Goal: Entertainment & Leisure: Consume media (video, audio)

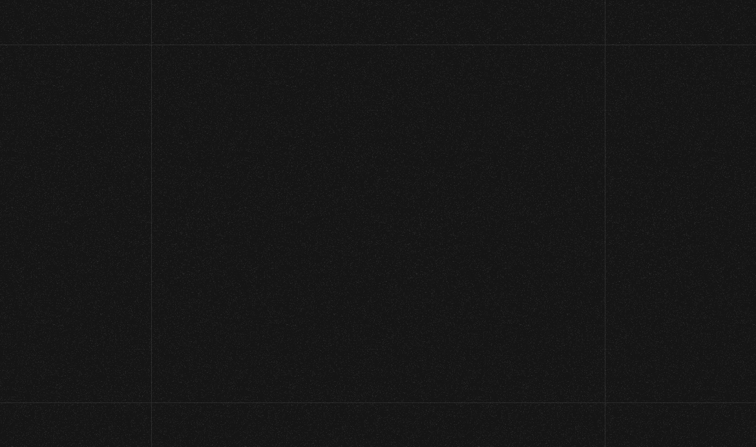
scroll to position [14, 0]
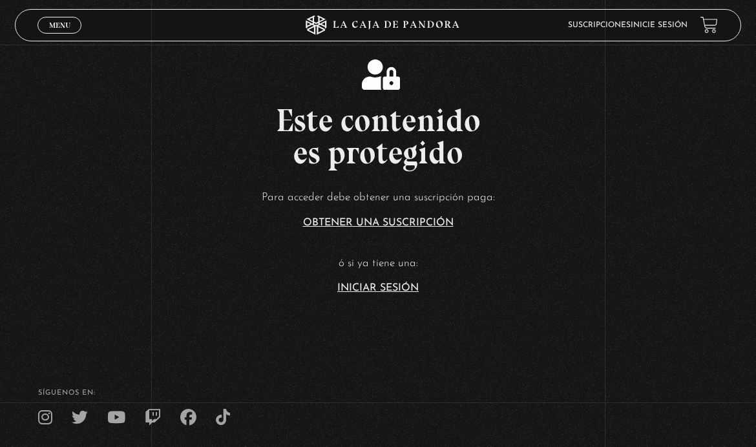
click at [391, 293] on link "Iniciar Sesión" at bounding box center [377, 288] width 81 height 10
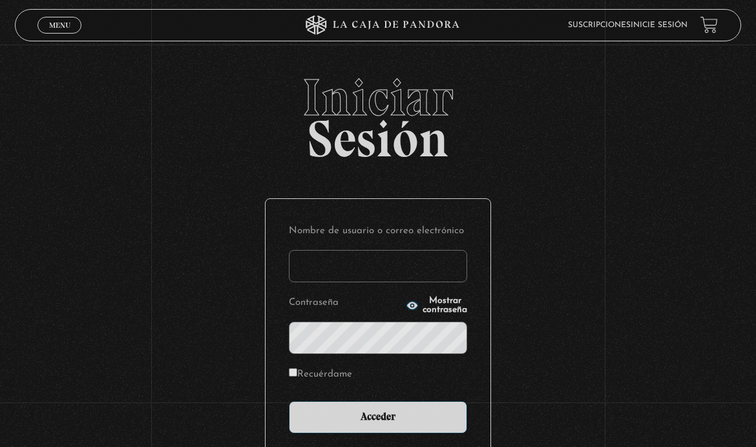
click at [411, 280] on input "Nombre de usuario o correo electrónico" at bounding box center [378, 266] width 178 height 32
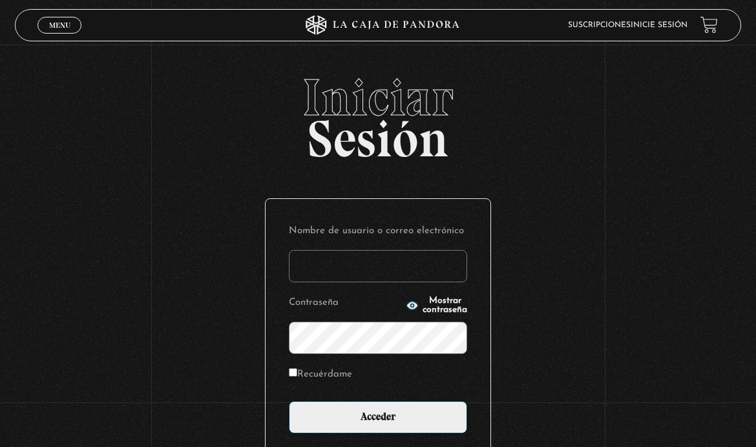
click at [400, 282] on input "Nombre de usuario o correo electrónico" at bounding box center [378, 266] width 178 height 32
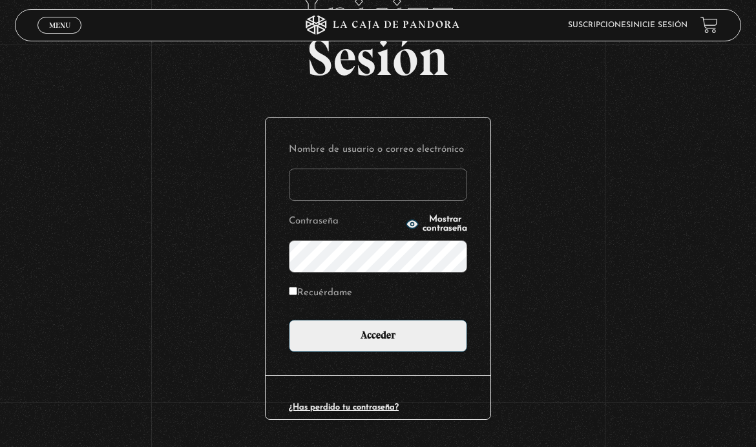
scroll to position [80, 0]
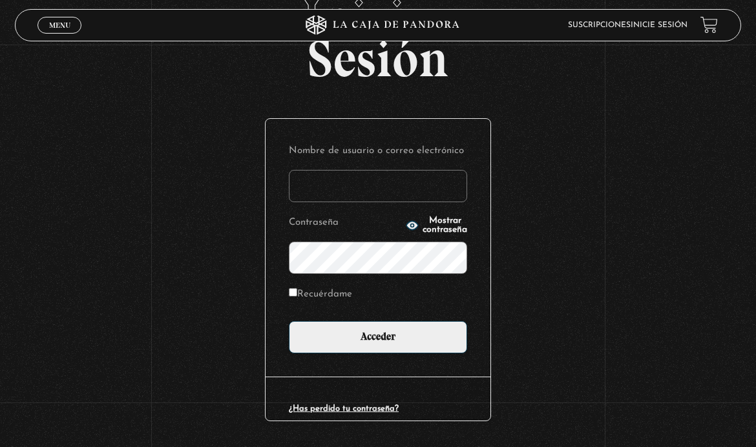
click at [385, 183] on input "Nombre de usuario o correo electrónico" at bounding box center [378, 186] width 178 height 32
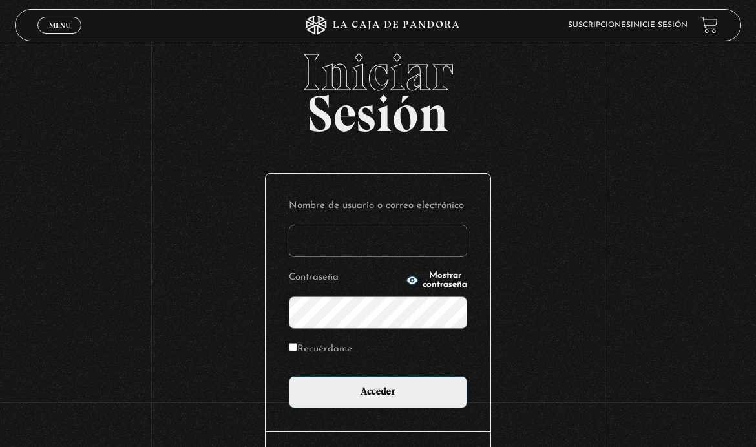
scroll to position [0, 0]
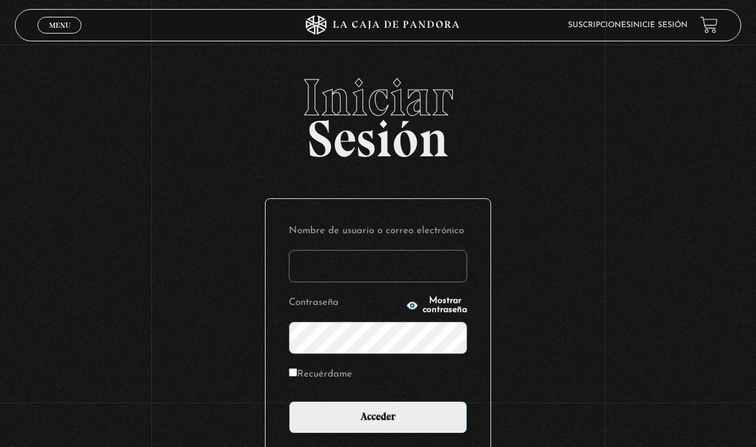
click at [421, 280] on input "Nombre de usuario o correo electrónico" at bounding box center [378, 266] width 178 height 32
click at [388, 276] on input "Nombre de usuario o correo electrónico" at bounding box center [378, 266] width 178 height 32
type input "a"
click at [341, 271] on input "Nancy Sanchez" at bounding box center [378, 266] width 178 height 32
type input "Nancy Sánchez"
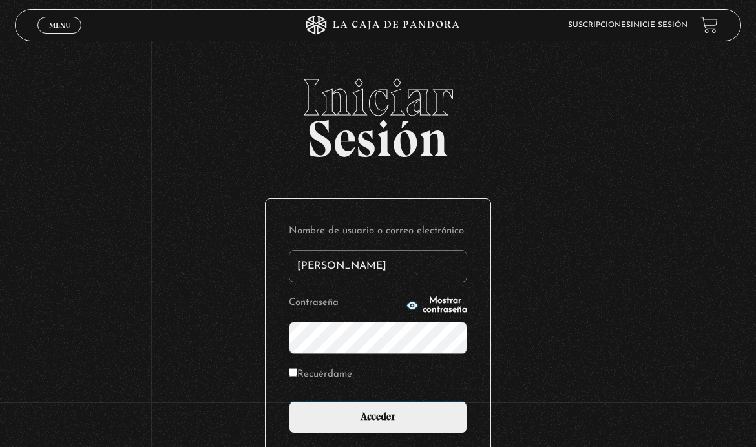
click at [340, 382] on label "Recuérdame" at bounding box center [320, 374] width 63 height 17
click at [297, 377] on input "Recuérdame" at bounding box center [293, 372] width 8 height 8
checkbox input "true"
click at [415, 421] on input "Acceder" at bounding box center [378, 417] width 178 height 32
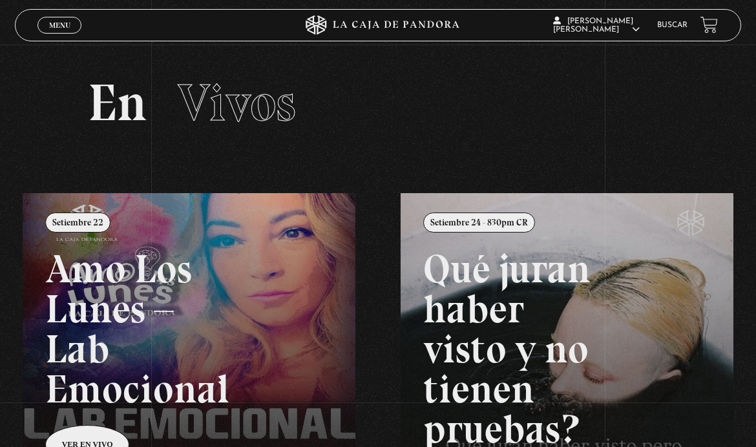
click at [71, 28] on link "Menu Cerrar" at bounding box center [59, 25] width 44 height 17
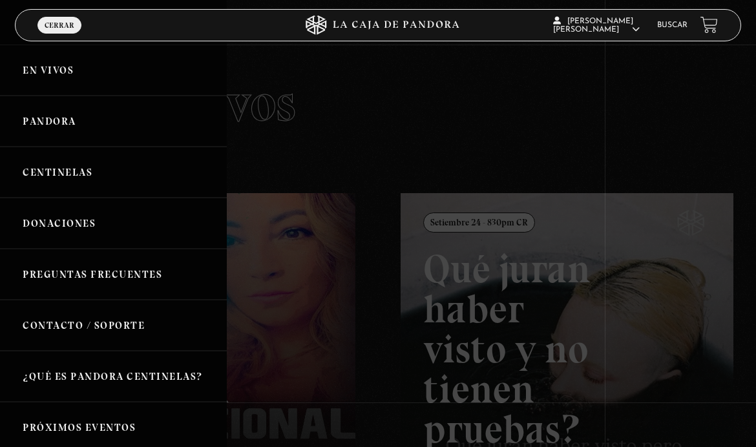
click at [56, 128] on link "Pandora" at bounding box center [113, 121] width 227 height 51
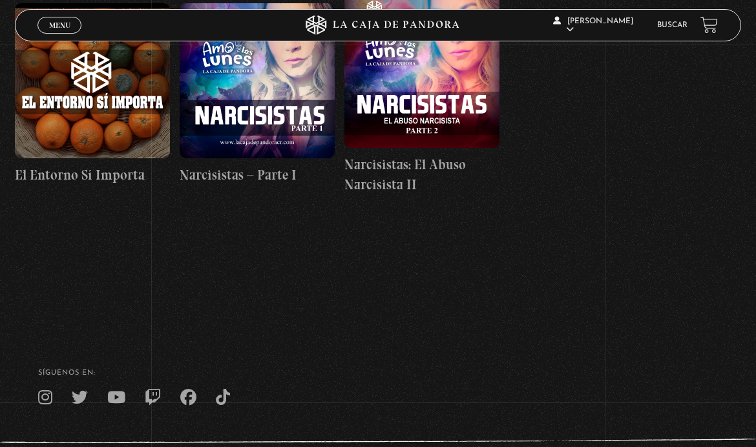
scroll to position [0, 329]
click at [110, 72] on figure at bounding box center [92, 80] width 155 height 155
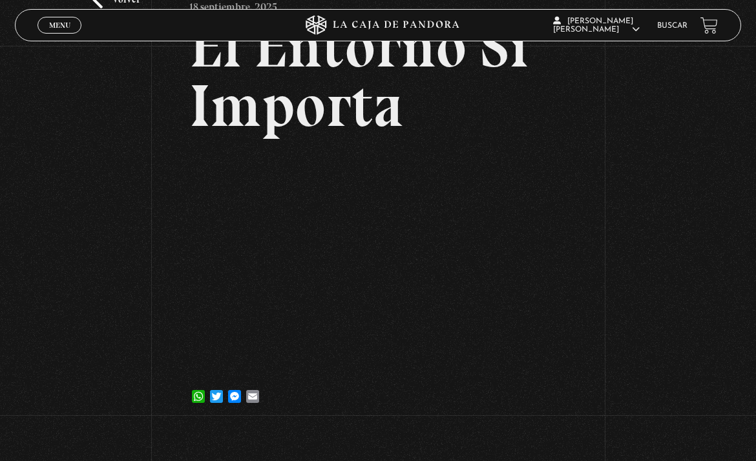
scroll to position [98, 0]
